Goal: Task Accomplishment & Management: Complete application form

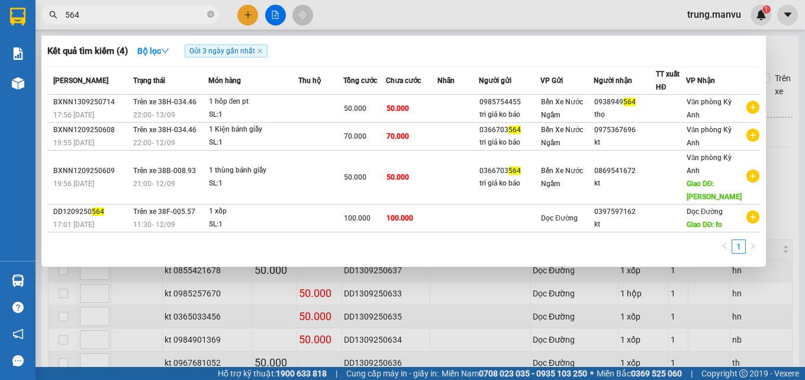
click at [147, 18] on input "564" at bounding box center [135, 14] width 140 height 13
type input "5"
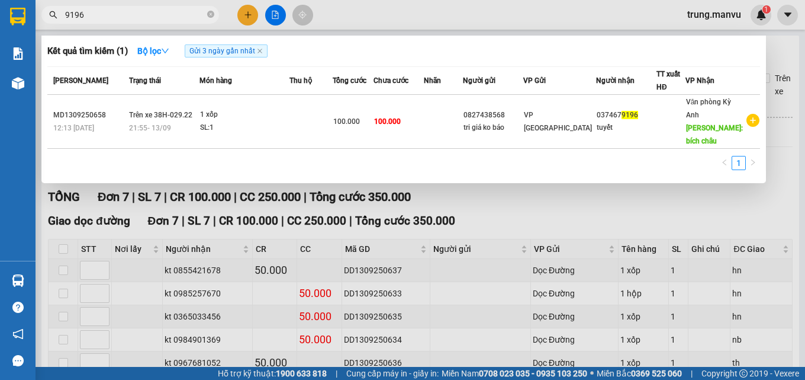
click at [83, 9] on input "9196" at bounding box center [135, 14] width 140 height 13
click at [92, 15] on input "9196" at bounding box center [135, 14] width 140 height 13
type input "9"
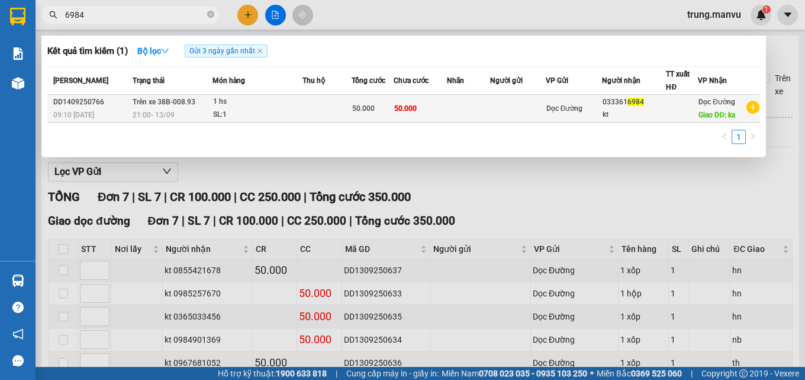
type input "6984"
click at [472, 104] on td at bounding box center [468, 109] width 43 height 28
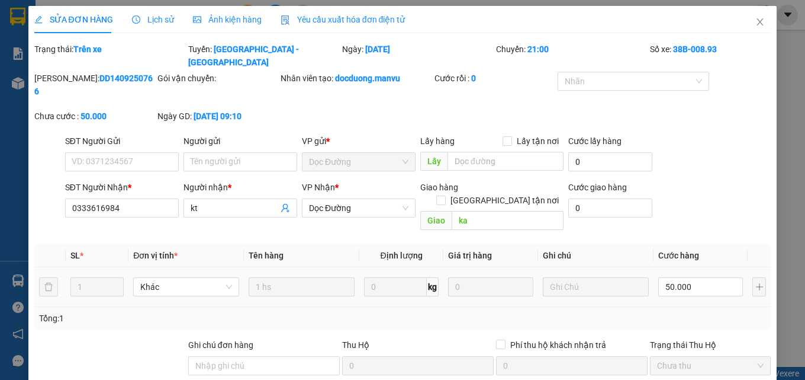
type input "0333616984"
type input "kt"
type input "ka"
type input "50.000"
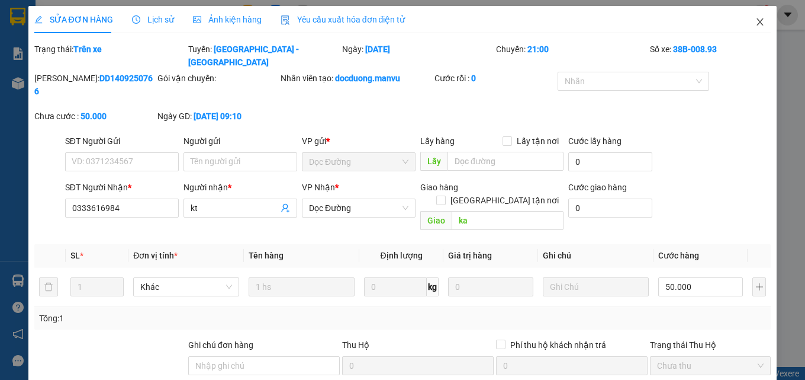
click at [756, 24] on icon "close" at bounding box center [760, 21] width 9 height 9
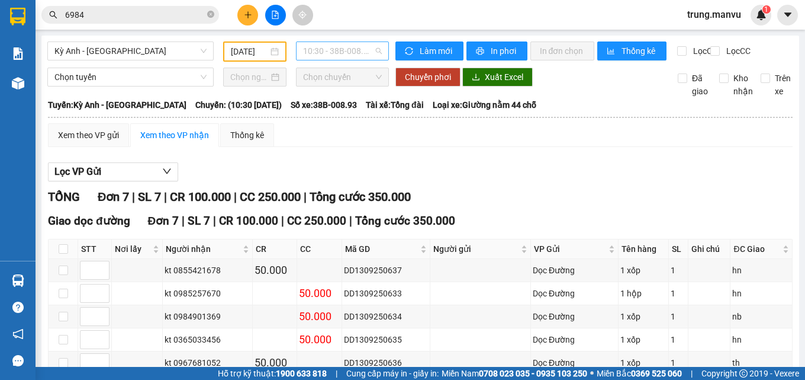
click at [327, 53] on span "10:30 - 38B-008.93" at bounding box center [342, 51] width 79 height 18
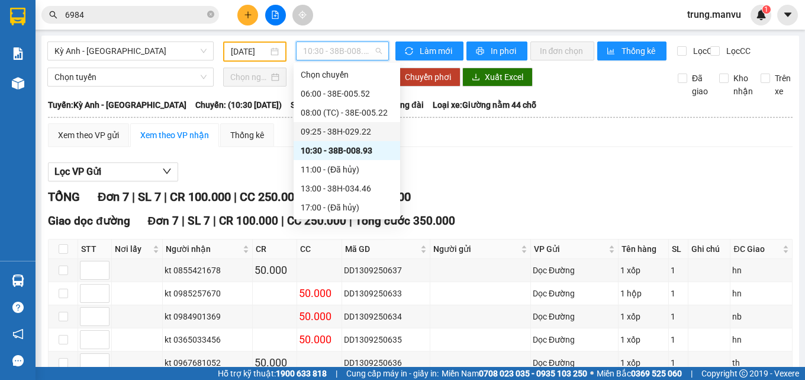
click at [369, 130] on div "09:25 - 38H-029.22" at bounding box center [347, 131] width 92 height 13
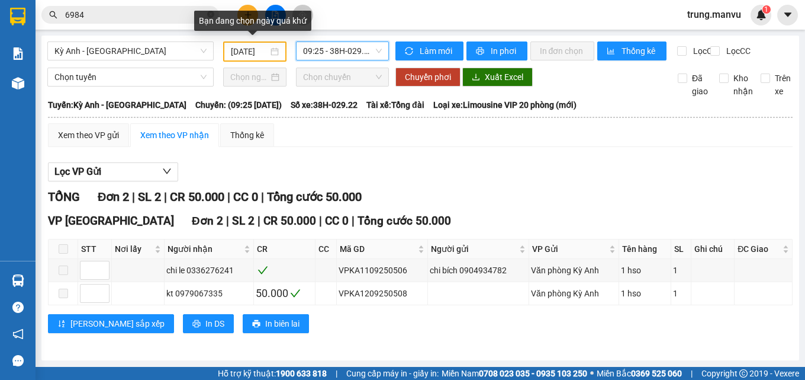
click at [259, 54] on input "[DATE]" at bounding box center [250, 51] width 38 height 13
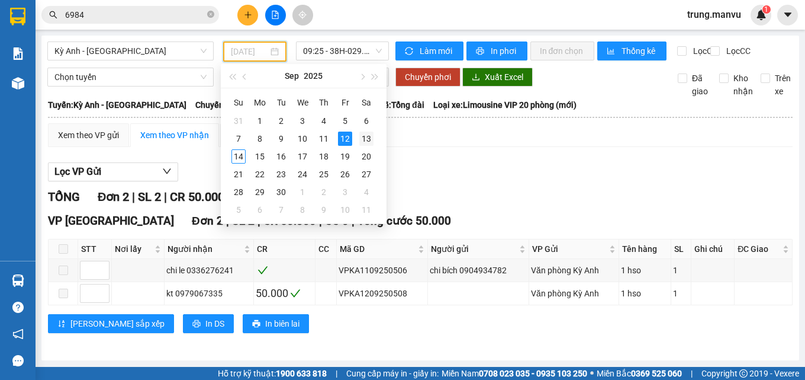
click at [370, 135] on div "13" at bounding box center [366, 138] width 14 height 14
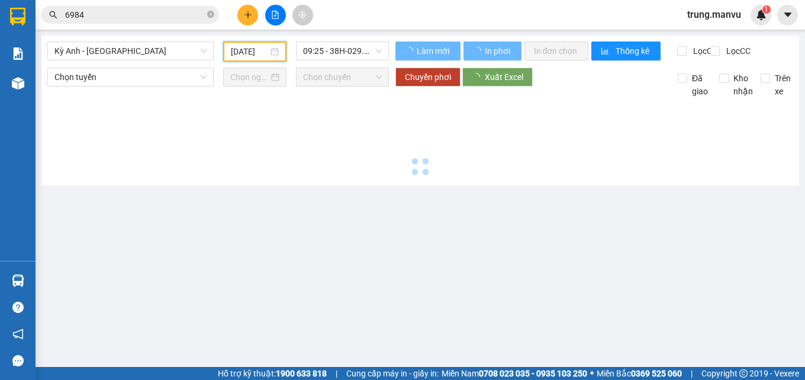
type input "[DATE]"
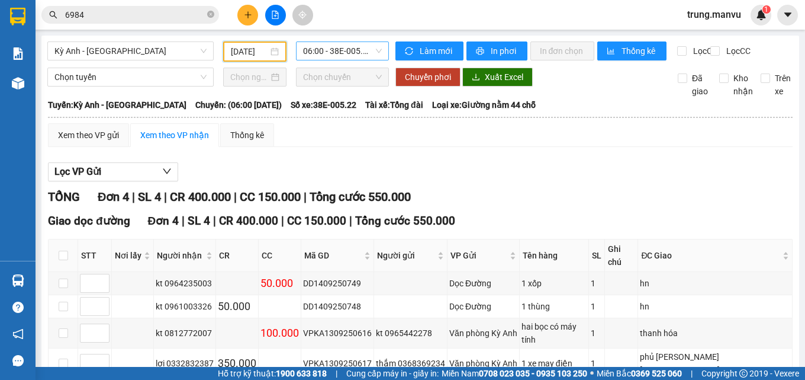
click at [337, 52] on span "06:00 - 38E-005.22" at bounding box center [342, 51] width 79 height 18
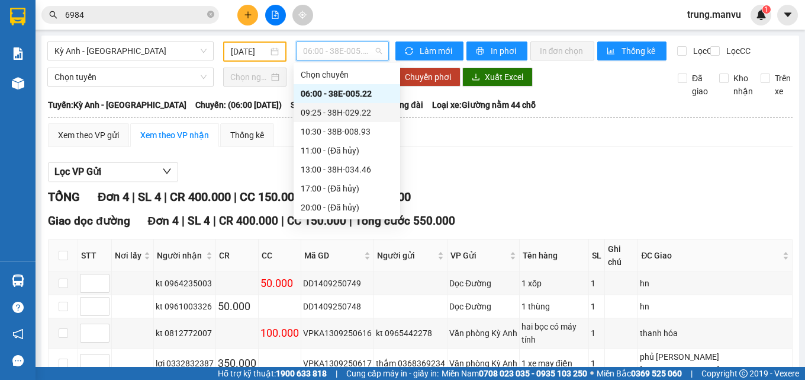
click at [363, 111] on div "09:25 - 38H-029.22" at bounding box center [347, 112] width 92 height 13
